Goal: Information Seeking & Learning: Learn about a topic

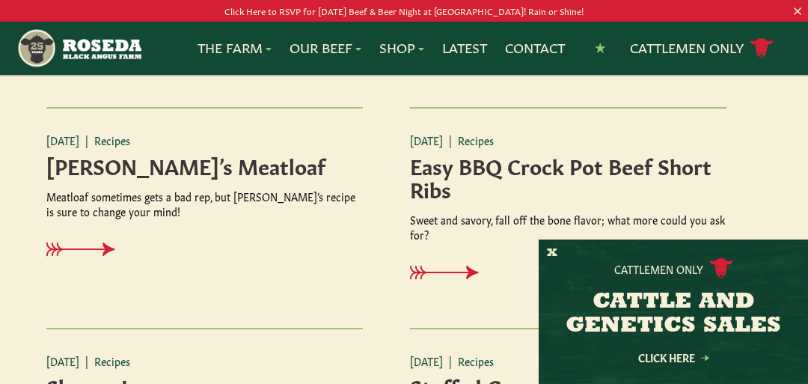
scroll to position [1693, 0]
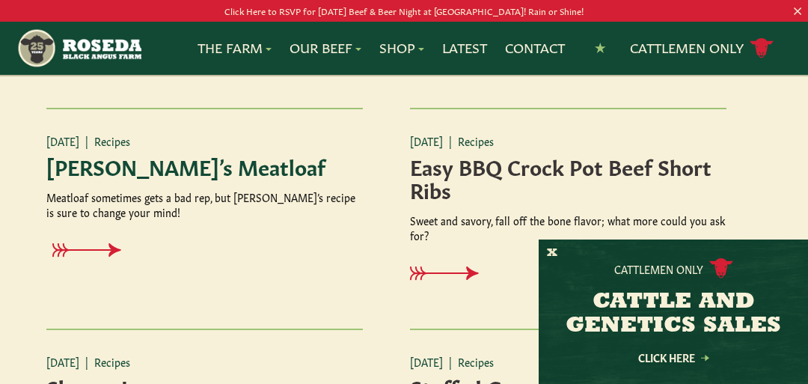
click at [147, 177] on h4 "Marcia’s Meatloaf" at bounding box center [204, 165] width 317 height 23
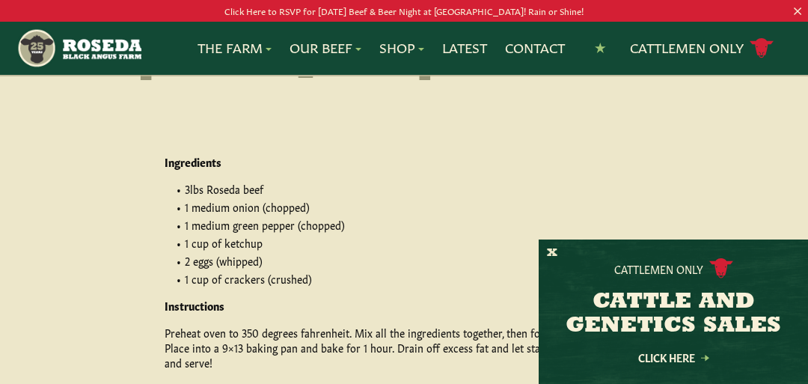
scroll to position [104, 0]
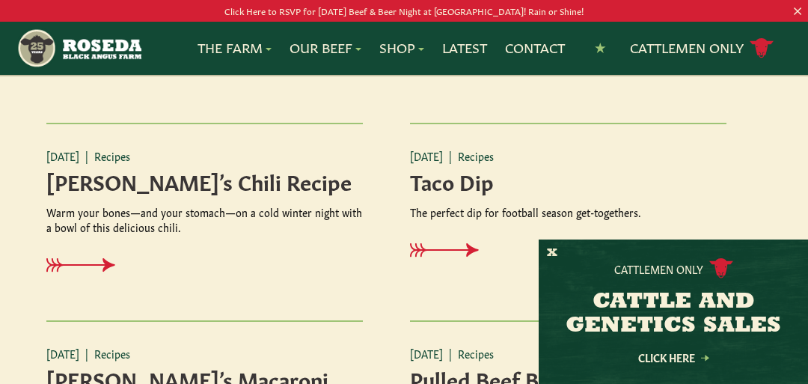
scroll to position [2080, 0]
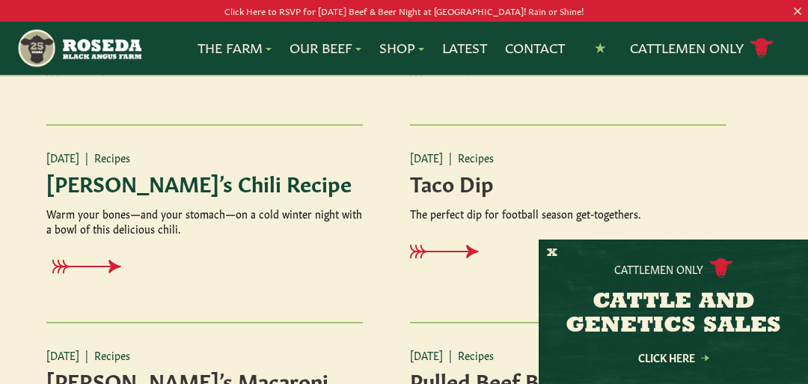
click at [171, 180] on h4 "Marcia’s Chili Recipe" at bounding box center [204, 182] width 317 height 23
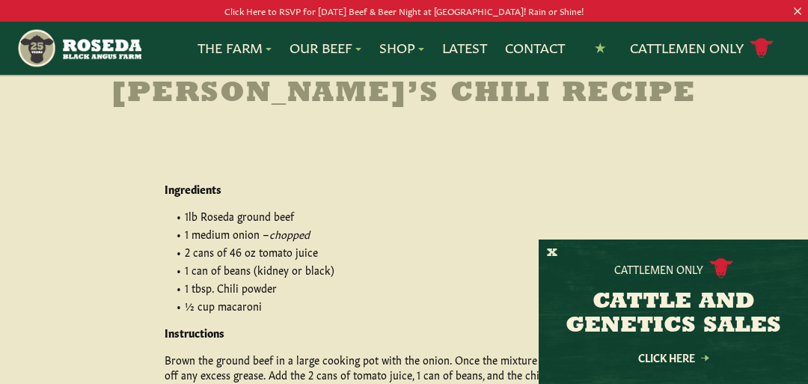
scroll to position [88, 0]
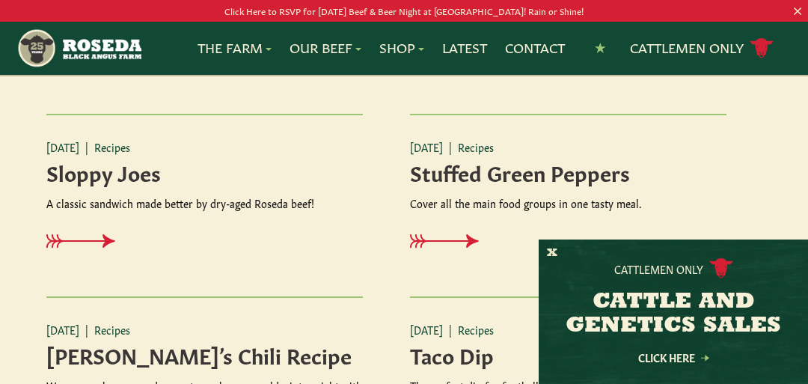
scroll to position [1909, 0]
click at [116, 183] on h4 "Sloppy Joes" at bounding box center [204, 170] width 317 height 23
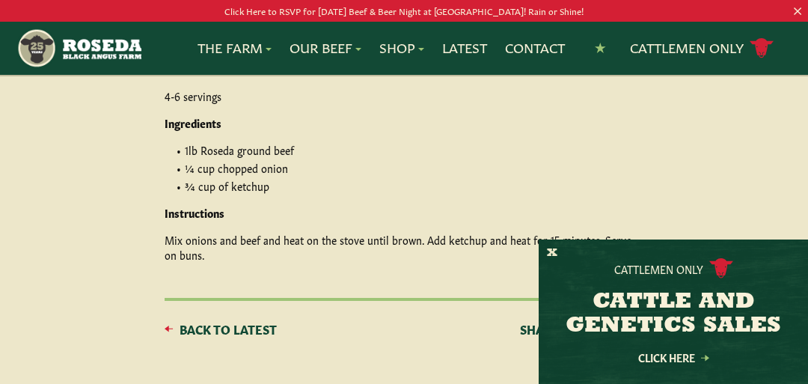
scroll to position [192, 0]
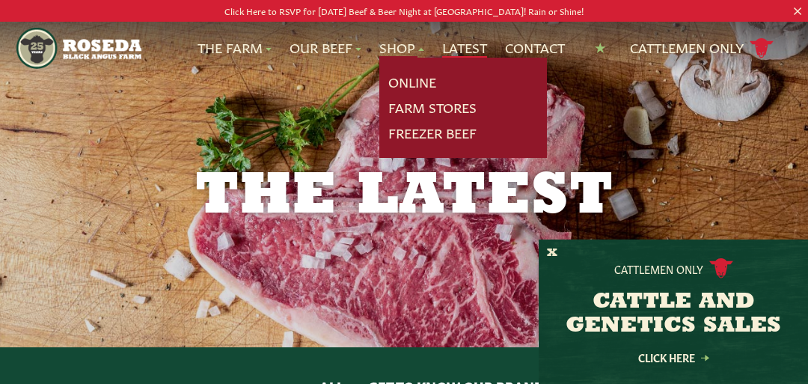
click at [468, 38] on link "Latest" at bounding box center [464, 47] width 45 height 19
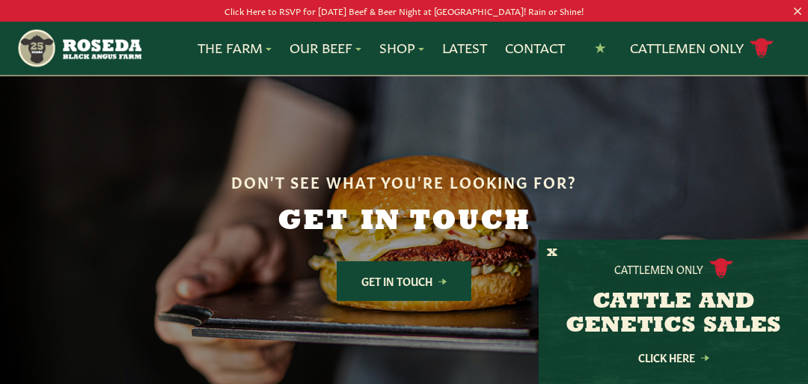
scroll to position [1907, 0]
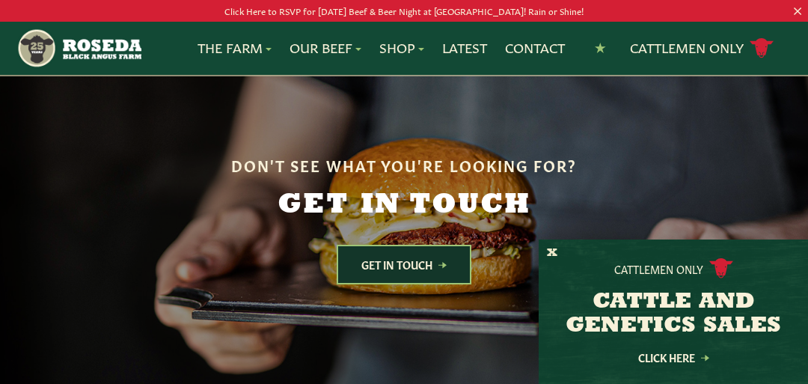
click at [425, 245] on link "Get In Touch" at bounding box center [404, 265] width 135 height 40
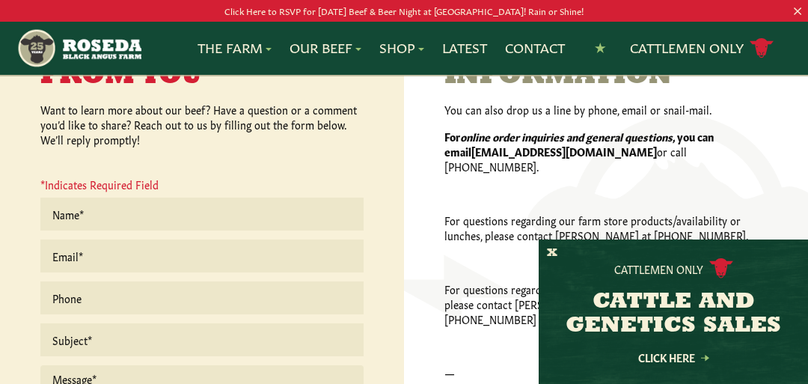
scroll to position [406, 0]
click at [483, 366] on p "—" at bounding box center [605, 373] width 323 height 15
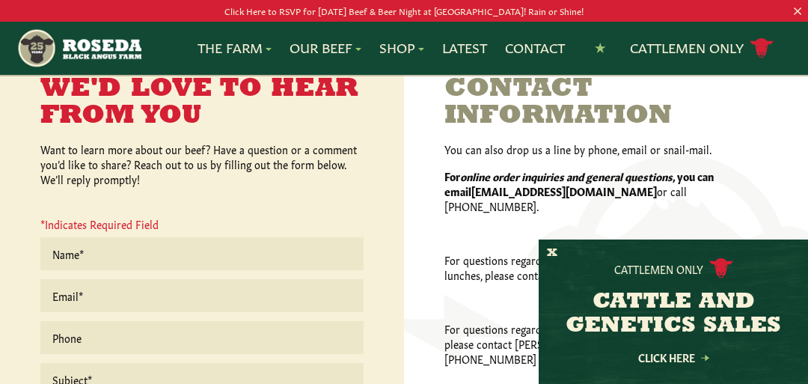
scroll to position [371, 0]
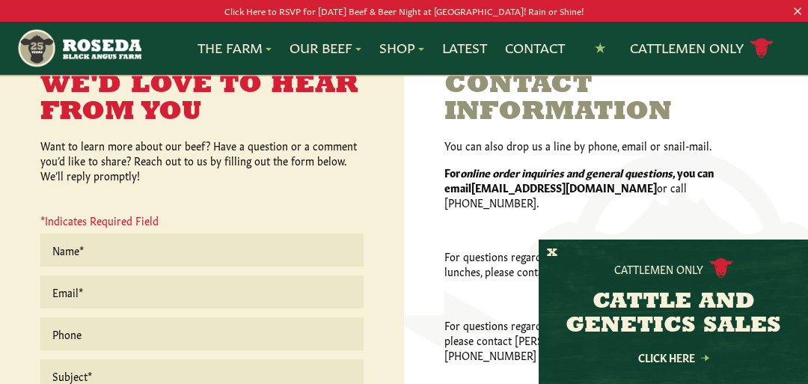
click at [526, 186] on strong "[EMAIL_ADDRESS][DOMAIN_NAME]" at bounding box center [564, 187] width 186 height 15
click at [503, 183] on strong "[EMAIL_ADDRESS][DOMAIN_NAME]" at bounding box center [564, 187] width 186 height 15
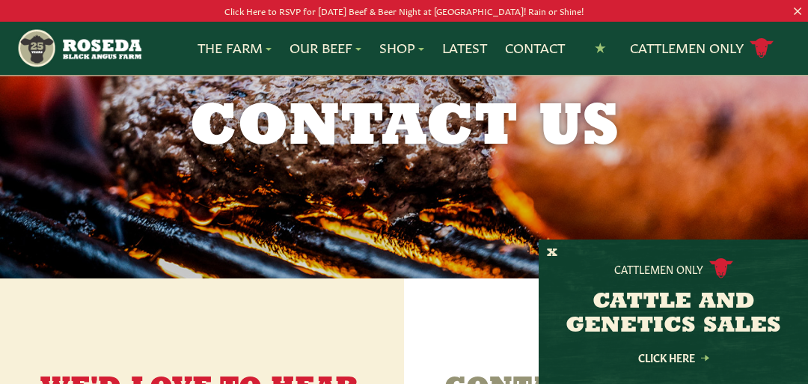
scroll to position [0, 0]
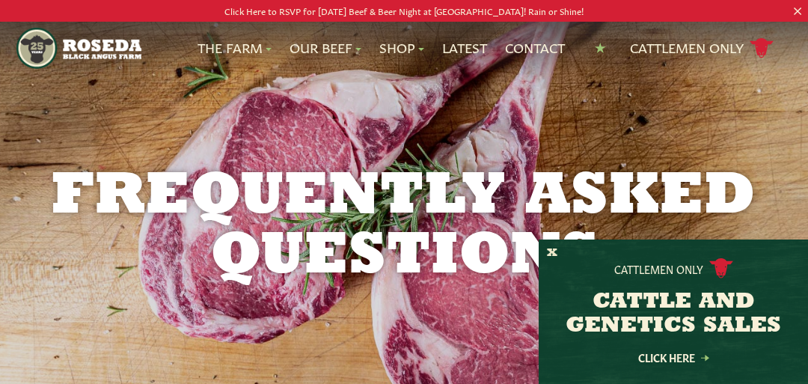
click at [81, 34] on img "Main Navigation" at bounding box center [78, 48] width 125 height 41
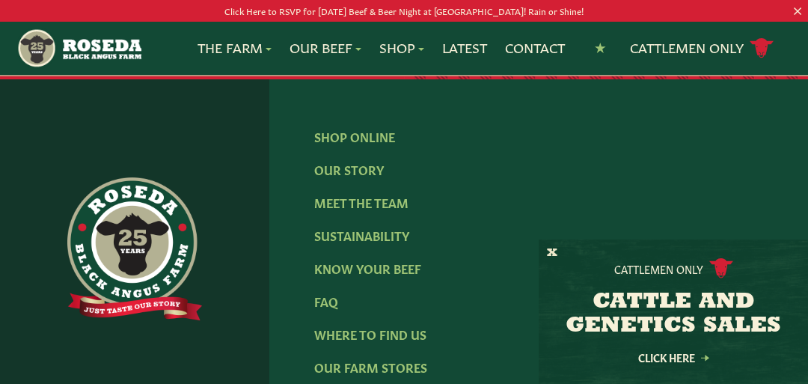
scroll to position [2235, 0]
click at [379, 194] on link "Meet The Team" at bounding box center [361, 202] width 94 height 16
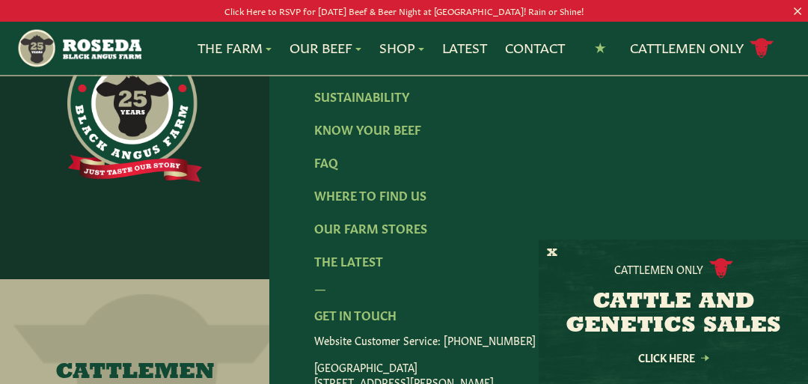
scroll to position [2240, 0]
